Goal: Task Accomplishment & Management: Manage account settings

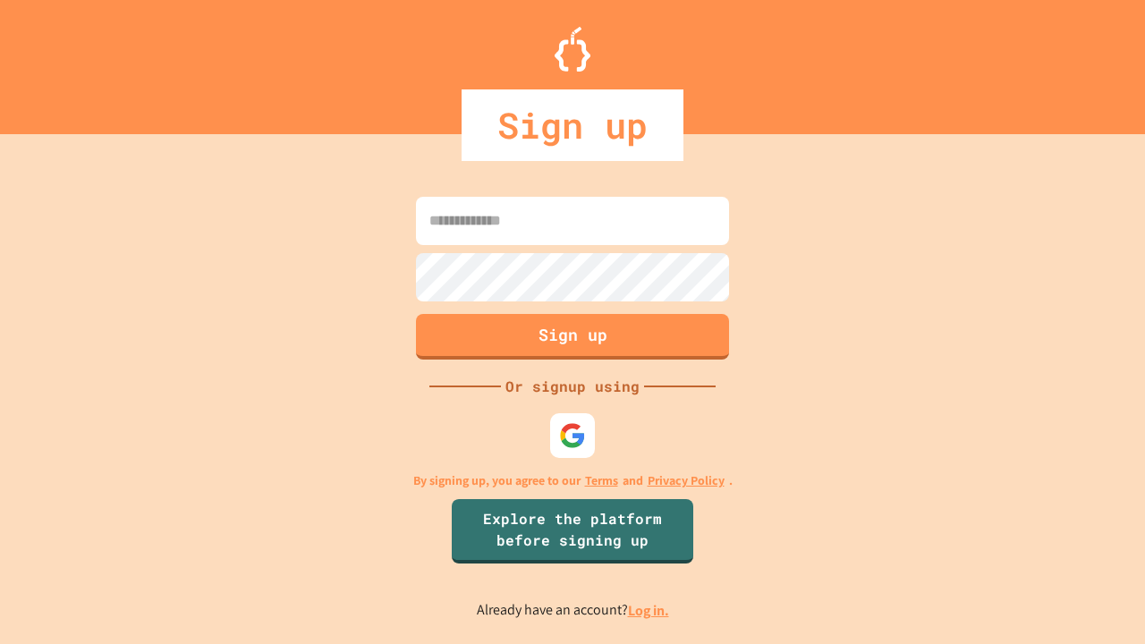
click at [650, 610] on link "Log in." at bounding box center [648, 610] width 41 height 19
